Goal: Information Seeking & Learning: Learn about a topic

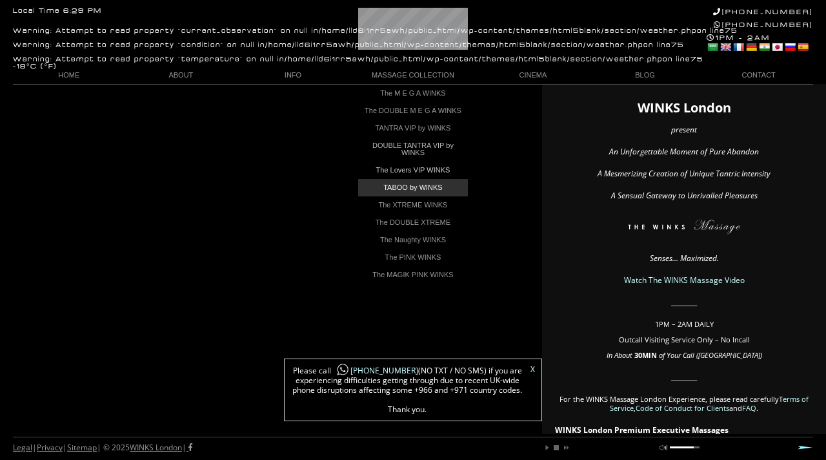
click at [436, 194] on link "TABOO by WINKS" at bounding box center [413, 187] width 110 height 17
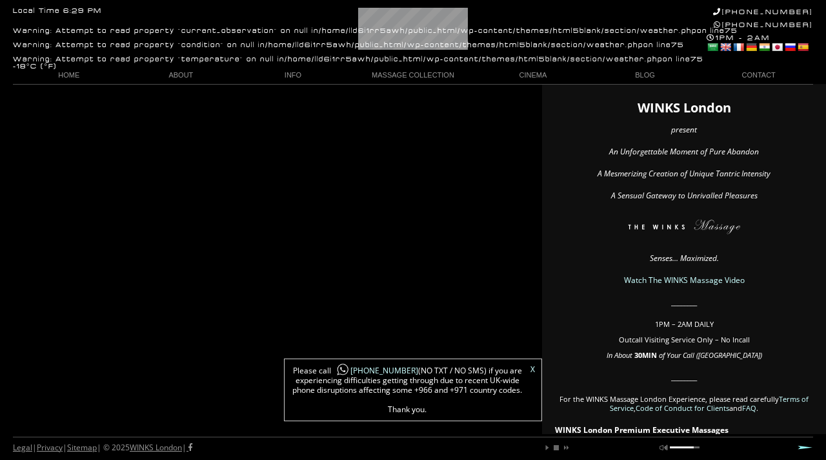
scroll to position [0, 80]
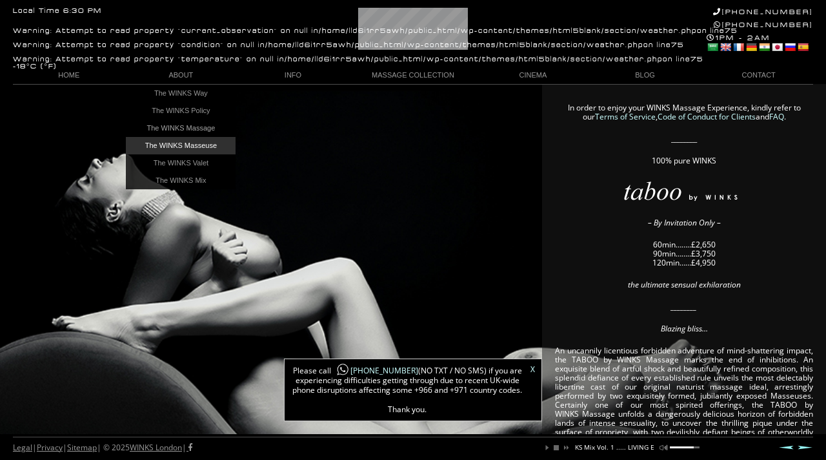
click at [184, 143] on link "The WINKS Masseuse" at bounding box center [181, 145] width 110 height 17
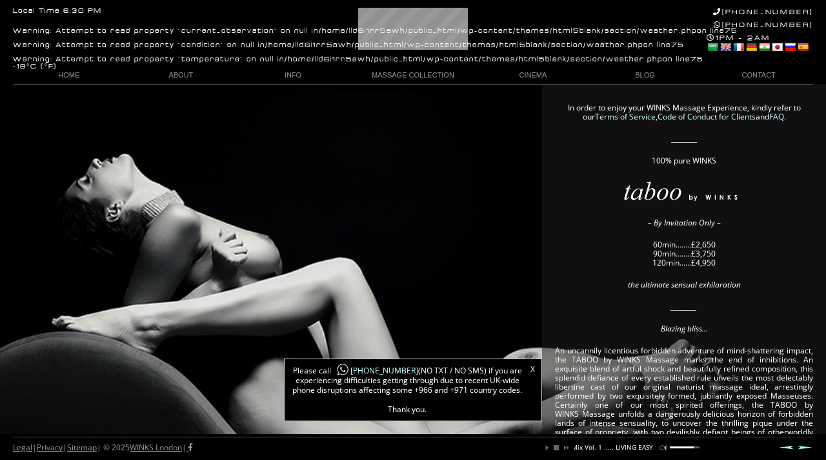
scroll to position [0, 169]
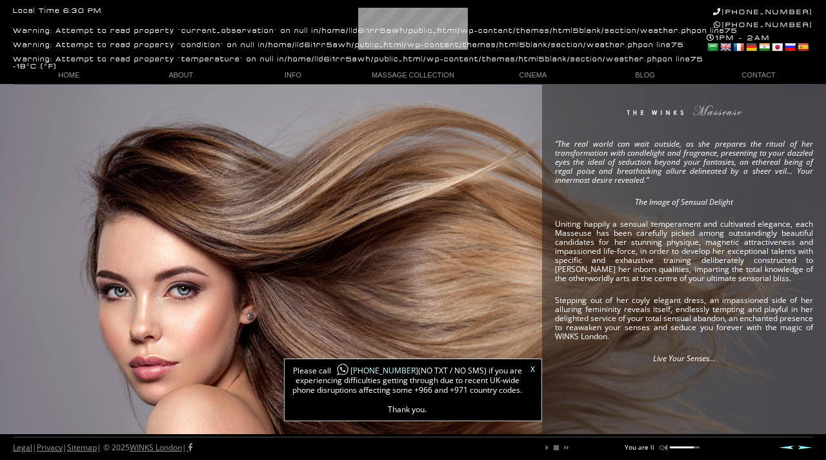
click at [532, 368] on link "X" at bounding box center [533, 369] width 5 height 8
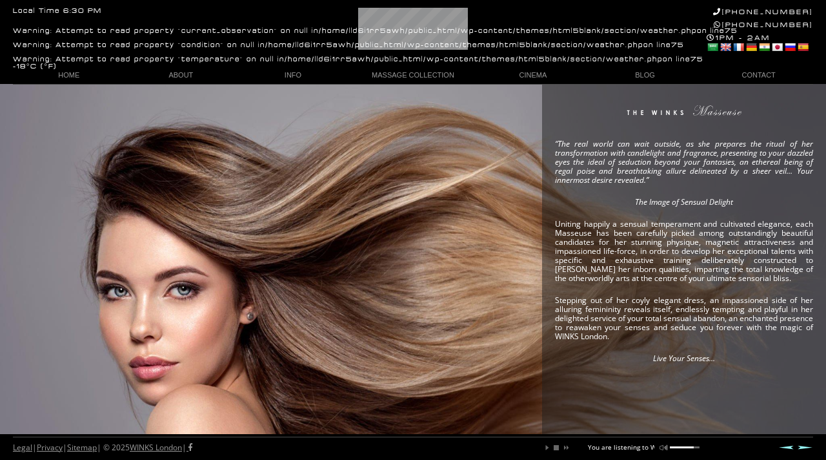
click at [163, 250] on div "“The real world can wait outside, as she prepares the ritual of her transformat…" at bounding box center [413, 259] width 826 height 350
click at [673, 254] on p "Uniting happily a sensual temperament and cultivated elegance, each Masseuse ha…" at bounding box center [684, 250] width 258 height 63
click at [618, 302] on p "Stepping out of her coyly elegant dress, an impassioned side of her alluring fe…" at bounding box center [684, 318] width 258 height 45
